Goal: Find specific page/section: Find specific page/section

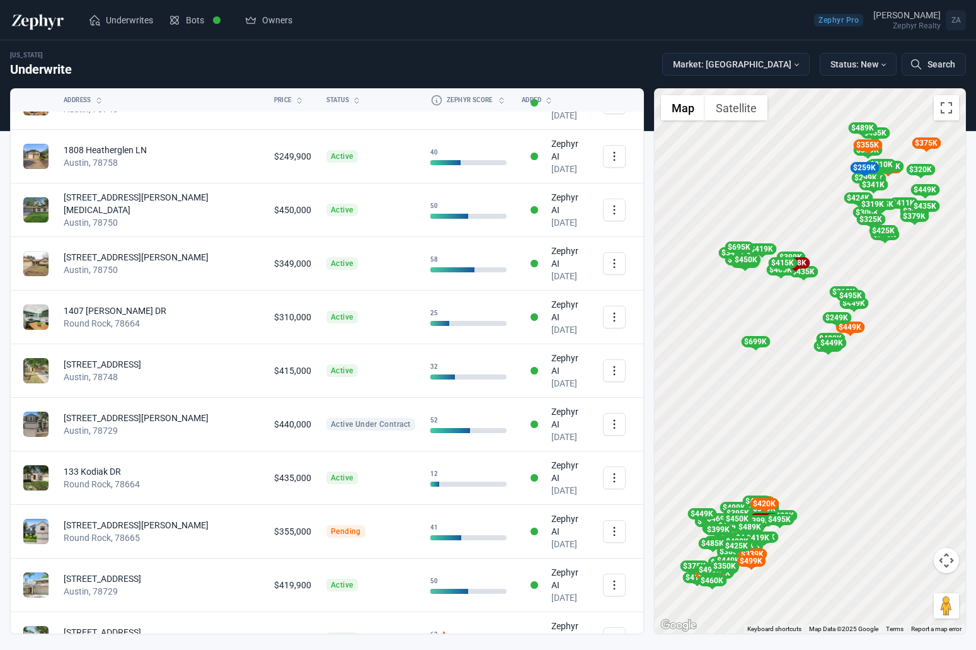
scroll to position [3792, 0]
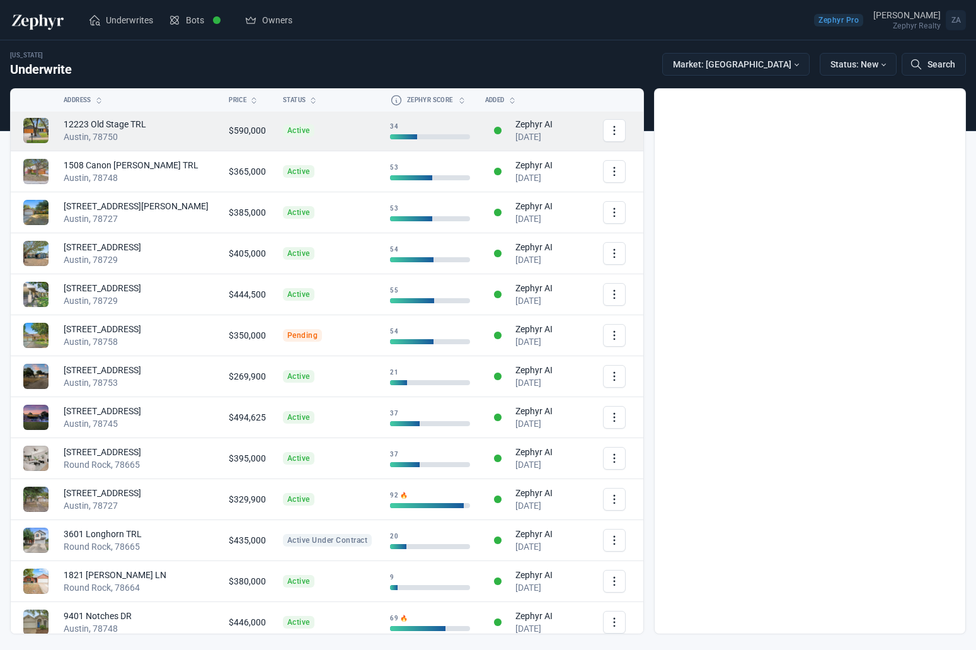
scroll to position [3, 0]
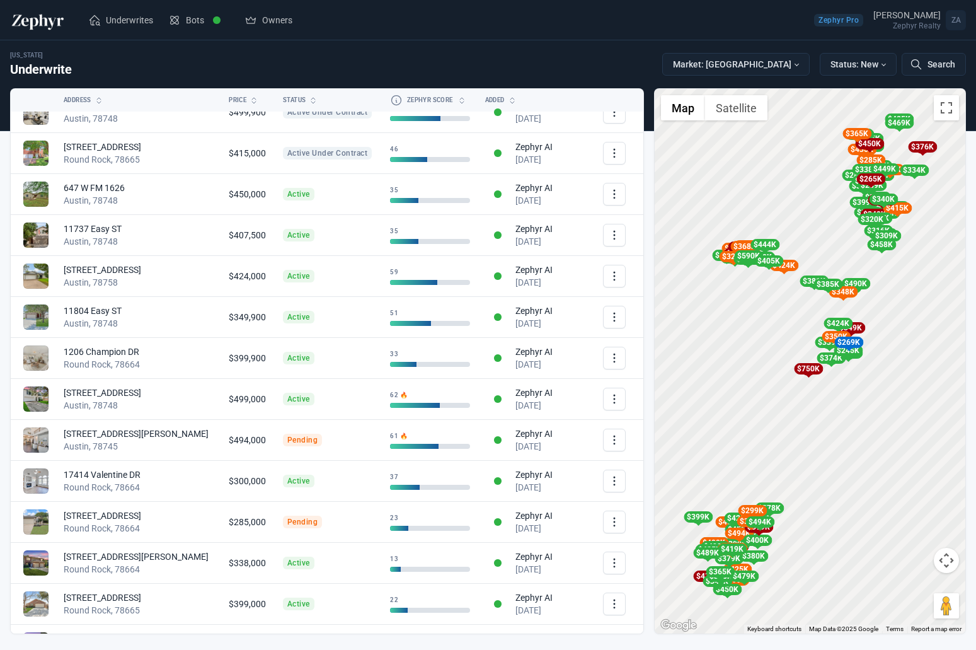
scroll to position [3792, 0]
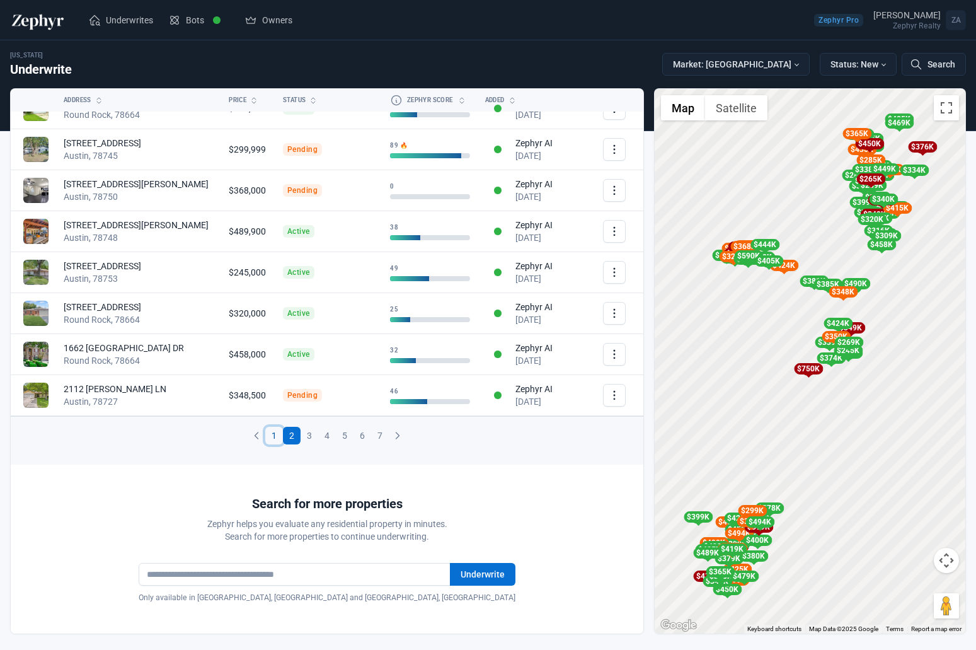
click at [267, 435] on link "1" at bounding box center [274, 436] width 18 height 18
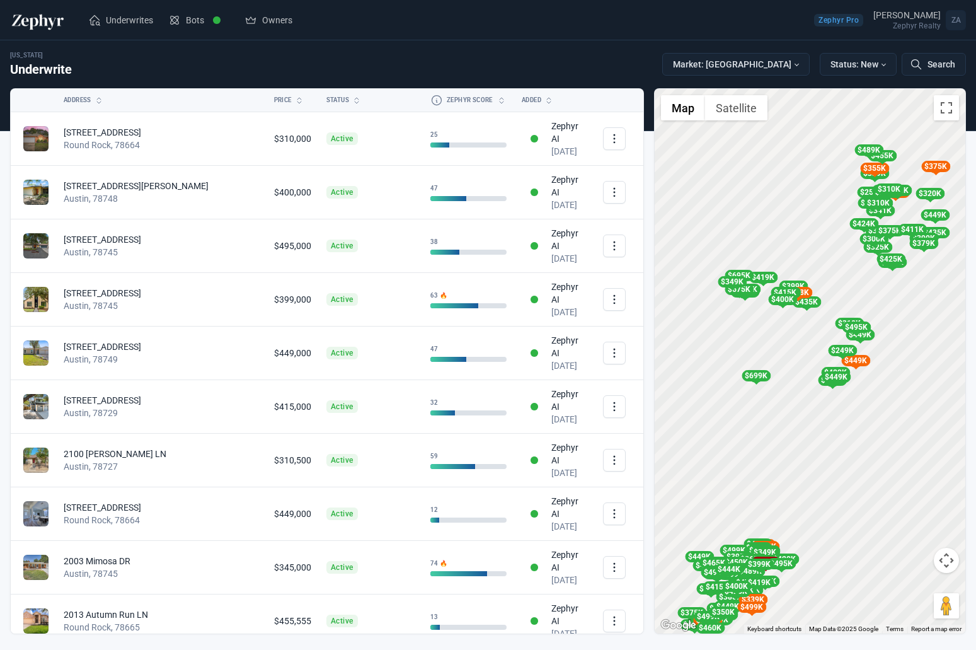
drag, startPoint x: 758, startPoint y: 522, endPoint x: 798, endPoint y: 401, distance: 127.5
click at [796, 400] on div "To activate drag with keyboard, press Alt + Enter. Once in keyboard drag state,…" at bounding box center [810, 361] width 311 height 544
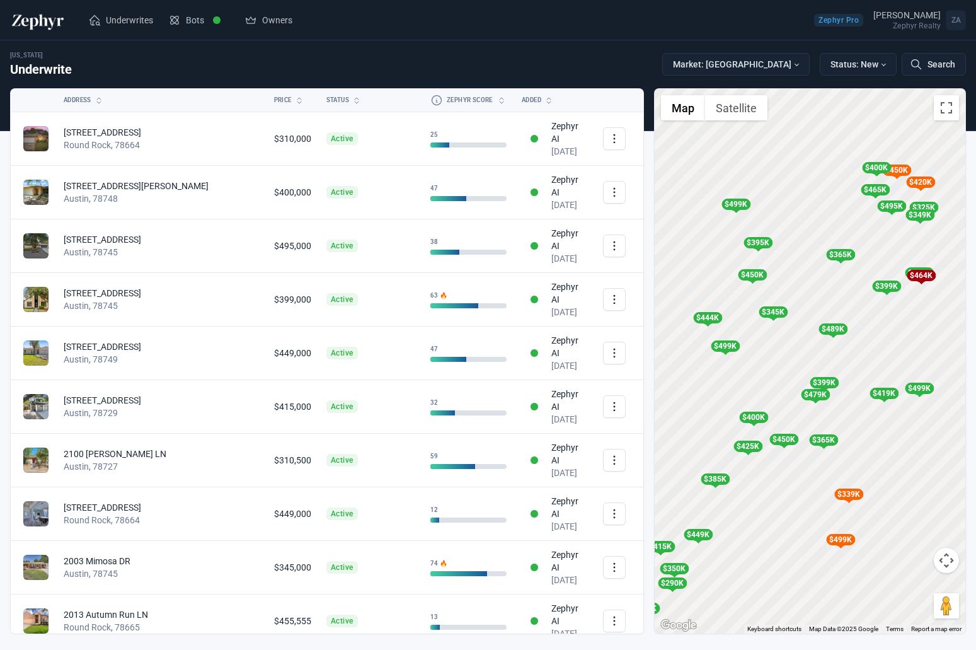
click at [786, 346] on div "To activate drag with keyboard, press Alt + Enter. Once in keyboard drag state,…" at bounding box center [810, 361] width 311 height 544
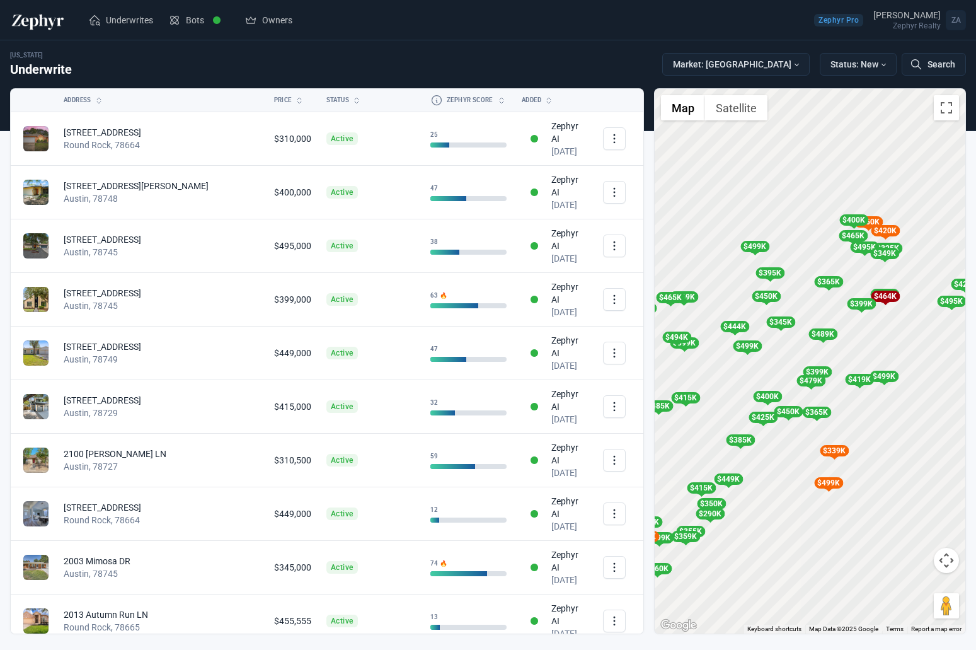
drag, startPoint x: 770, startPoint y: 354, endPoint x: 834, endPoint y: 355, distance: 63.7
click at [834, 355] on div "To activate drag with keyboard, press Alt + Enter. Once in keyboard drag state,…" at bounding box center [810, 361] width 311 height 544
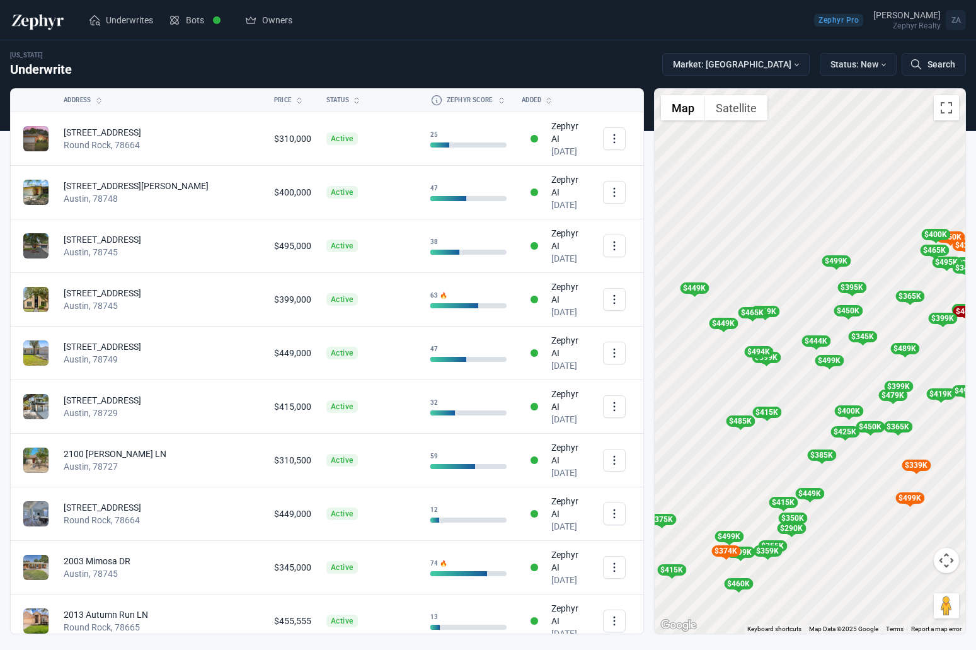
drag, startPoint x: 842, startPoint y: 359, endPoint x: 788, endPoint y: 383, distance: 59.5
click at [788, 383] on div "To activate drag with keyboard, press Alt + Enter. Once in keyboard drag state,…" at bounding box center [810, 361] width 311 height 544
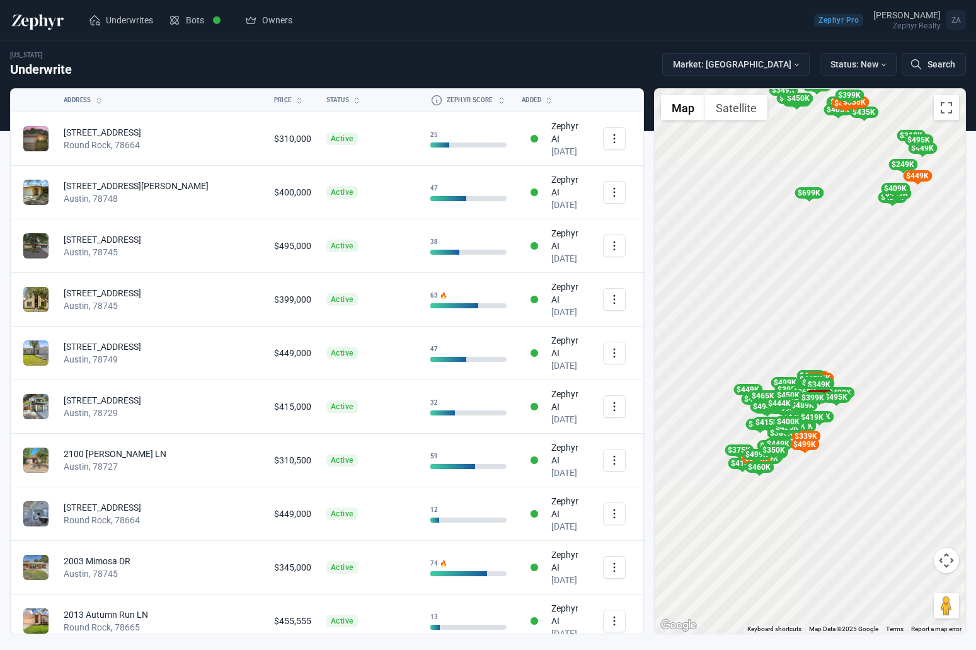
drag, startPoint x: 850, startPoint y: 302, endPoint x: 816, endPoint y: 333, distance: 45.9
click at [816, 333] on div "To activate drag with keyboard, press Alt + Enter. Once in keyboard drag state,…" at bounding box center [810, 361] width 311 height 544
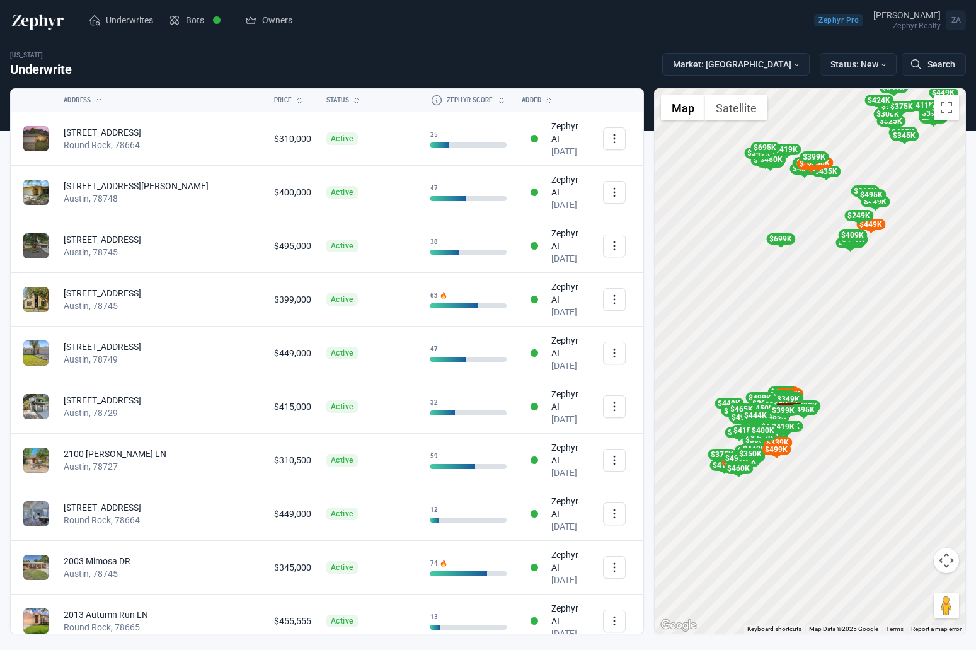
drag, startPoint x: 832, startPoint y: 300, endPoint x: 831, endPoint y: 323, distance: 23.3
click at [831, 323] on div "To activate drag with keyboard, press Alt + Enter. Once in keyboard drag state,…" at bounding box center [810, 361] width 311 height 544
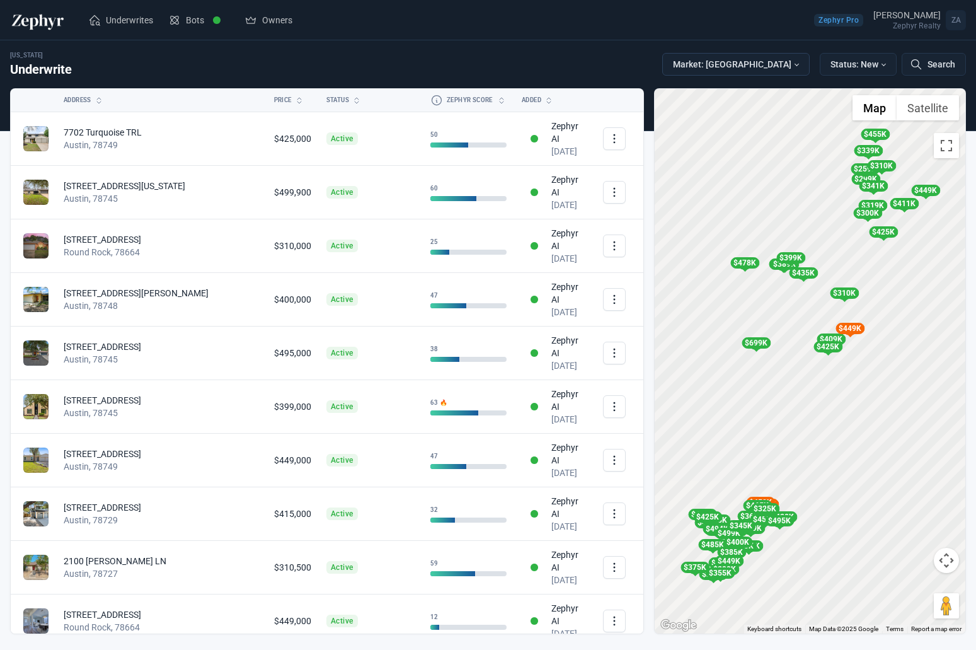
click at [796, 60] on button "Market: Austin" at bounding box center [735, 64] width 147 height 23
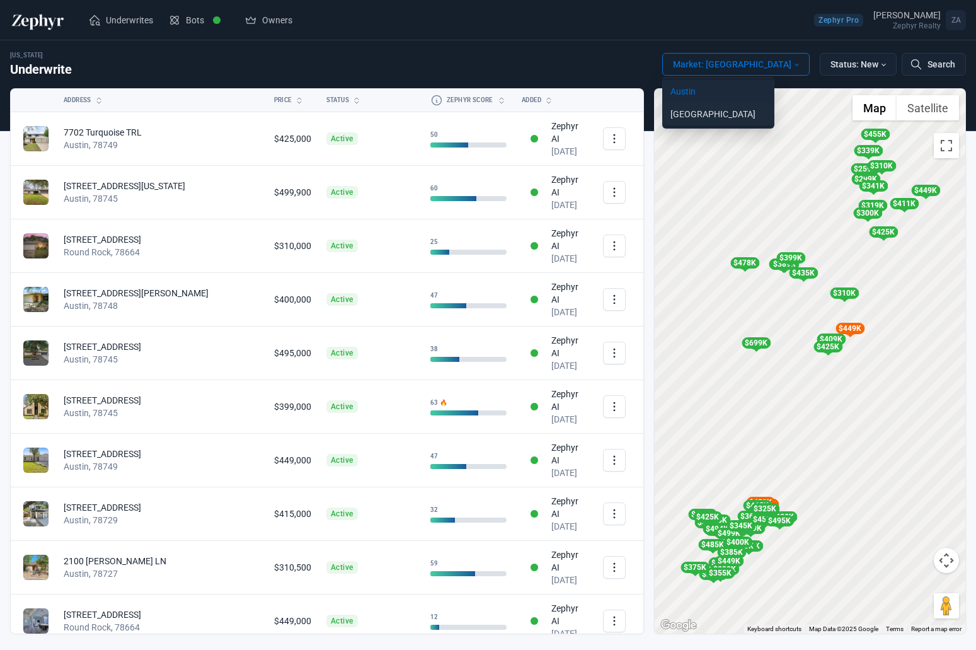
click at [764, 106] on link "[GEOGRAPHIC_DATA]" at bounding box center [718, 114] width 111 height 23
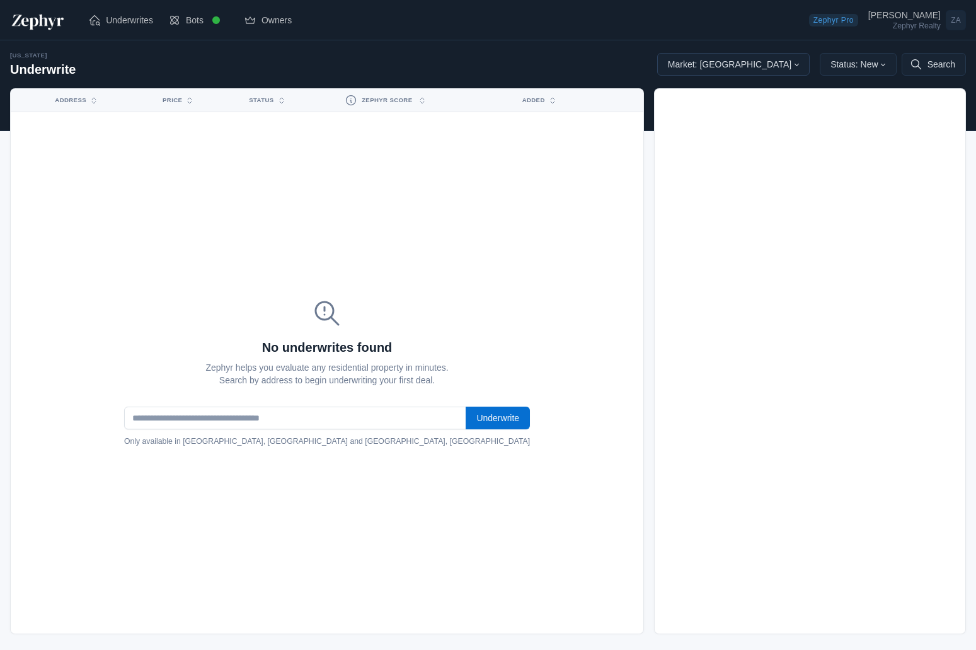
click at [766, 60] on button "Market: [GEOGRAPHIC_DATA]" at bounding box center [733, 64] width 152 height 23
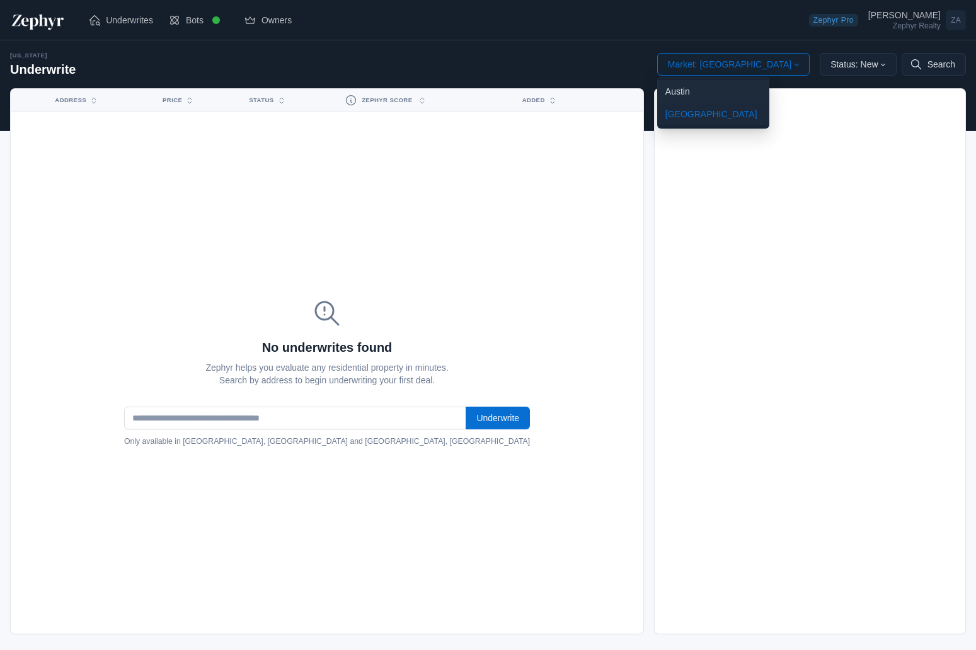
click at [750, 93] on link "Austin" at bounding box center [713, 91] width 111 height 23
